Goal: Task Accomplishment & Management: Manage account settings

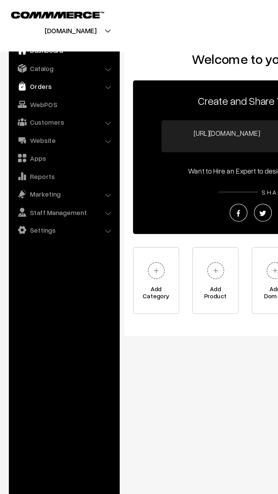
click at [14, 56] on img at bounding box center [14, 55] width 6 height 6
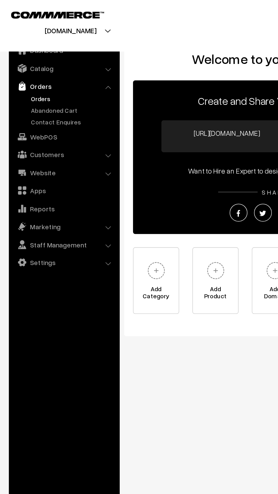
click at [18, 63] on link "Orders" at bounding box center [46, 63] width 56 height 6
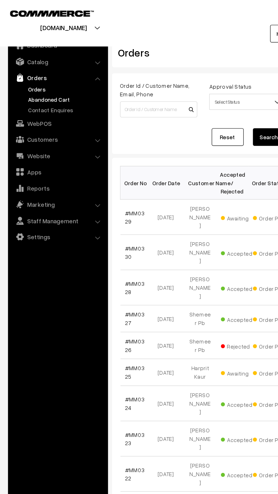
click at [20, 70] on link "Abandoned Cart" at bounding box center [46, 71] width 56 height 6
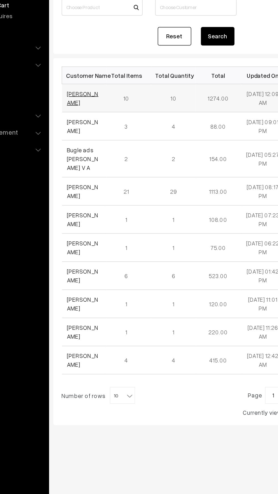
click at [97, 134] on link "[PERSON_NAME]" at bounding box center [99, 133] width 21 height 11
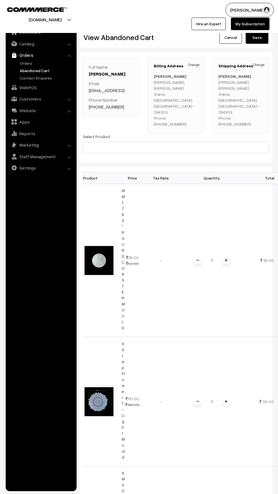
click at [28, 70] on link "Abandoned Cart" at bounding box center [46, 71] width 56 height 6
